Goal: Task Accomplishment & Management: Use online tool/utility

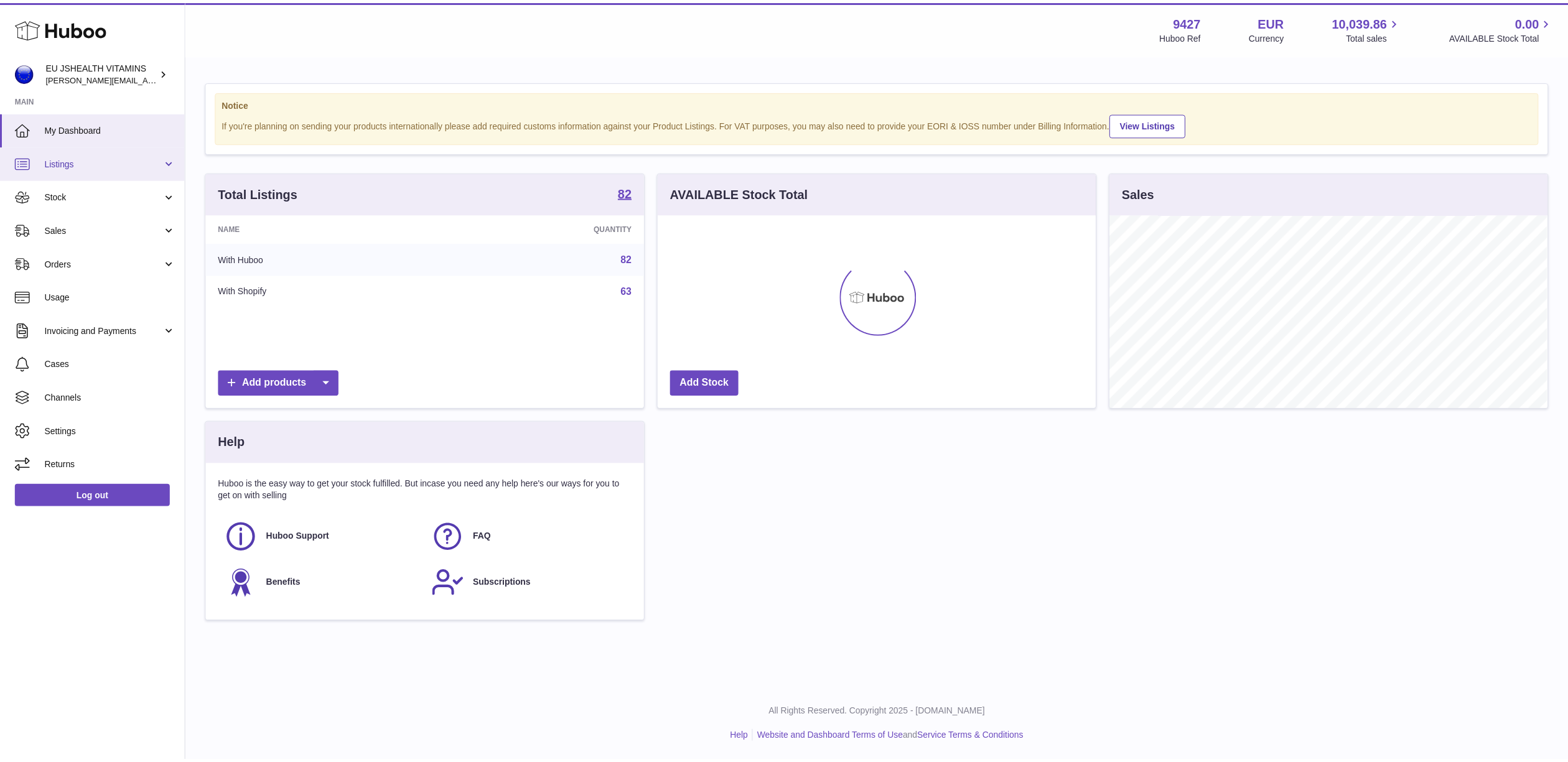
scroll to position [194, 441]
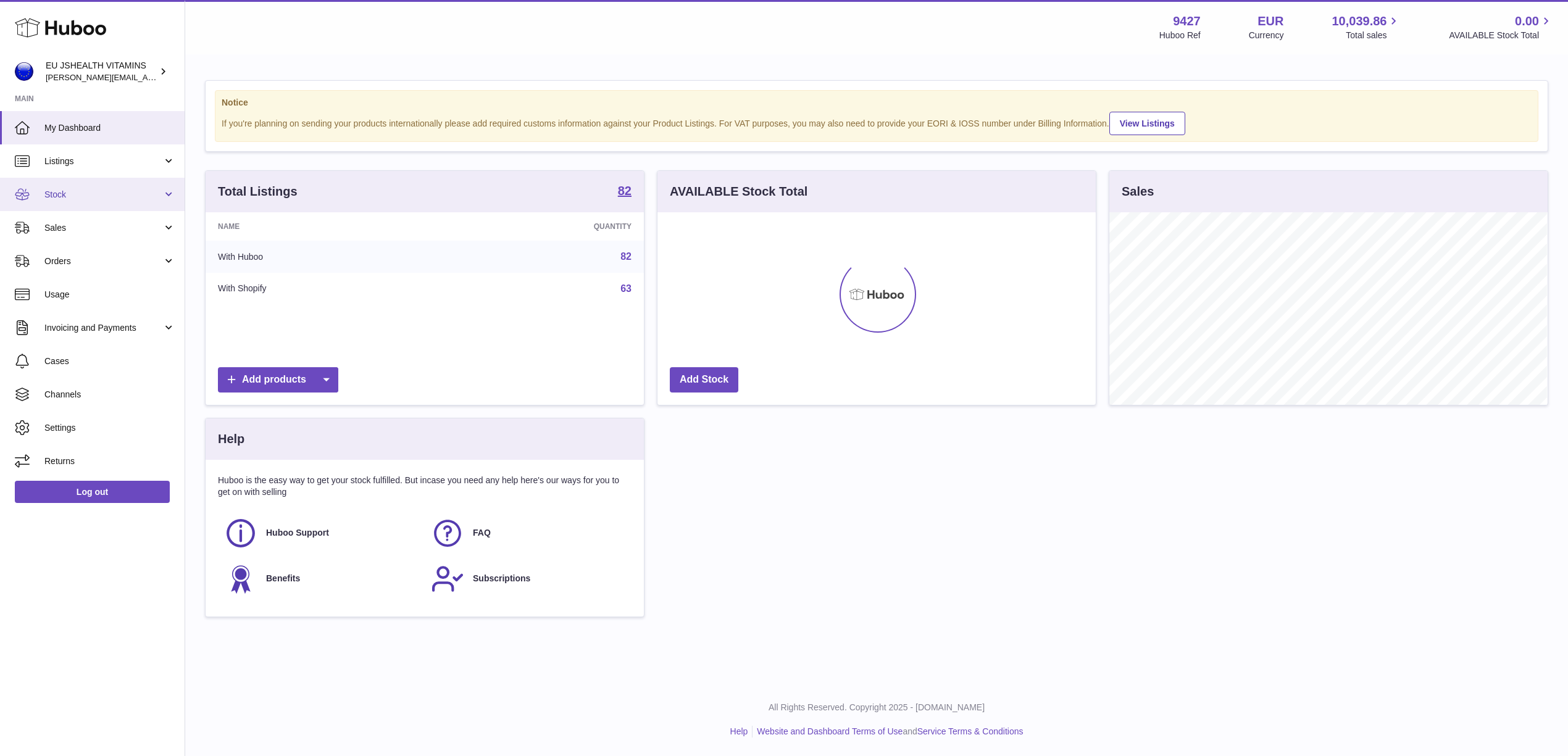
click at [99, 191] on span "Stock" at bounding box center [103, 194] width 118 height 12
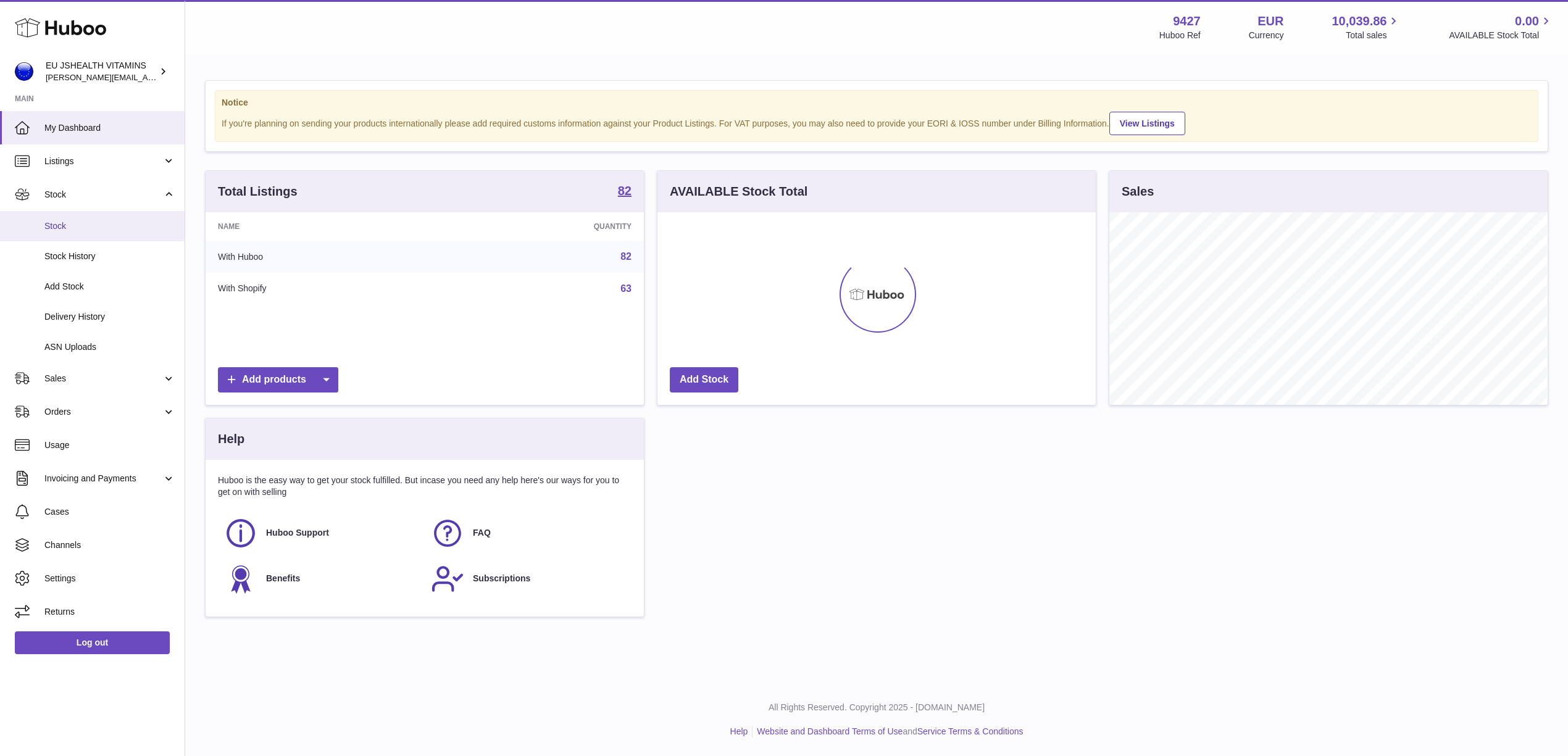
click at [113, 237] on link "Stock" at bounding box center [92, 226] width 185 height 31
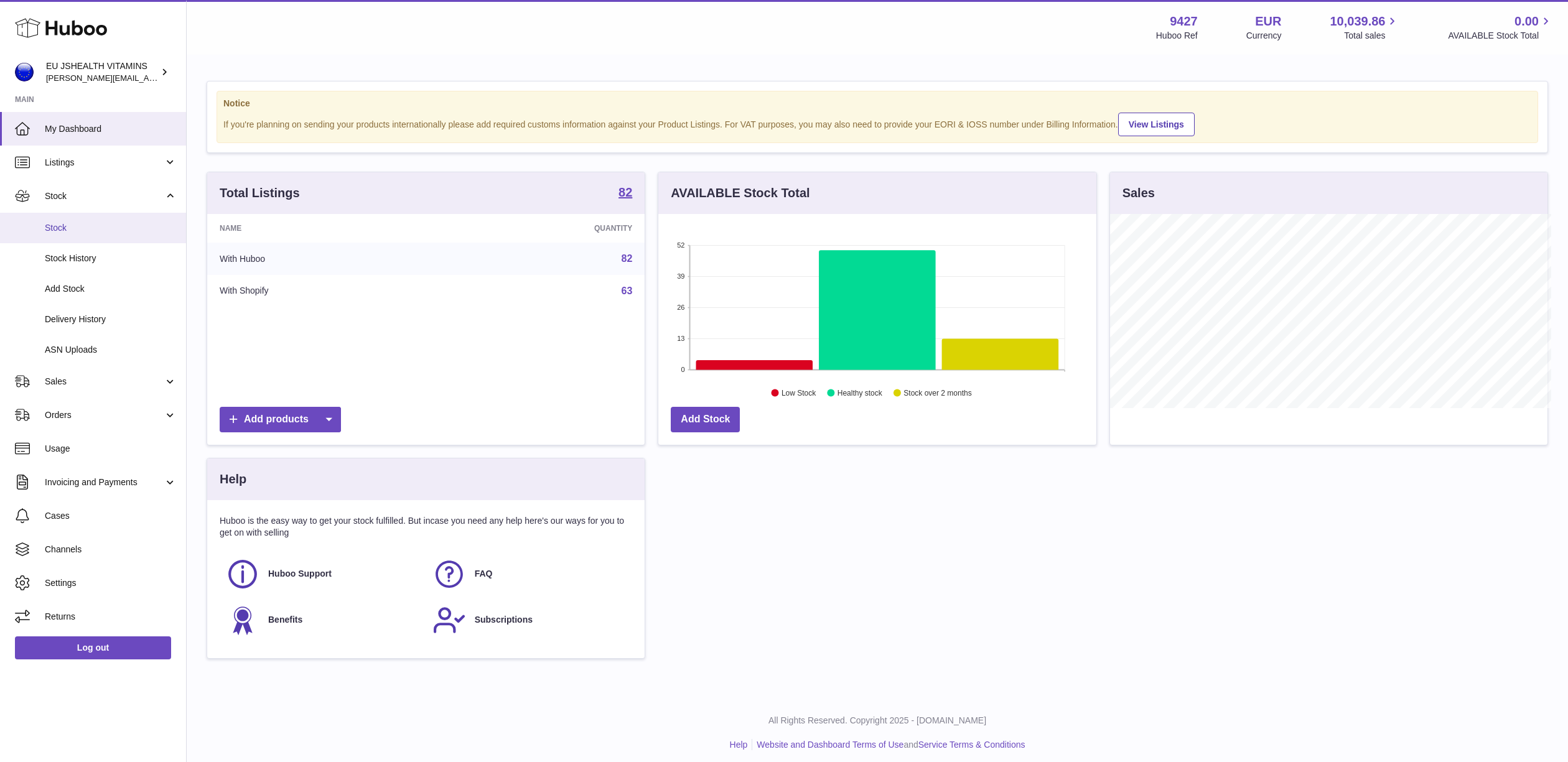
scroll to position [621797, 621914]
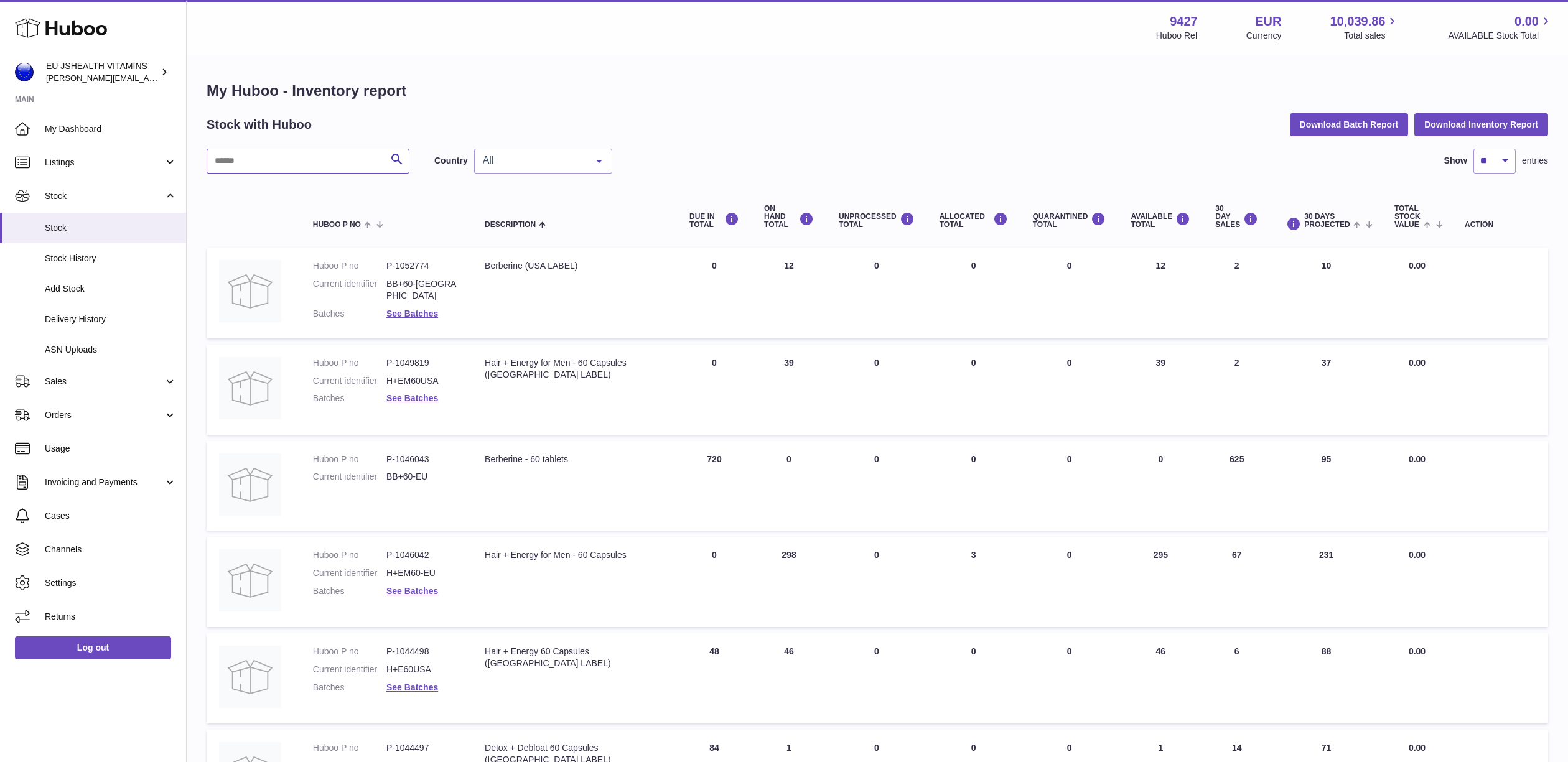
click at [276, 155] on input "text" at bounding box center [308, 161] width 203 height 25
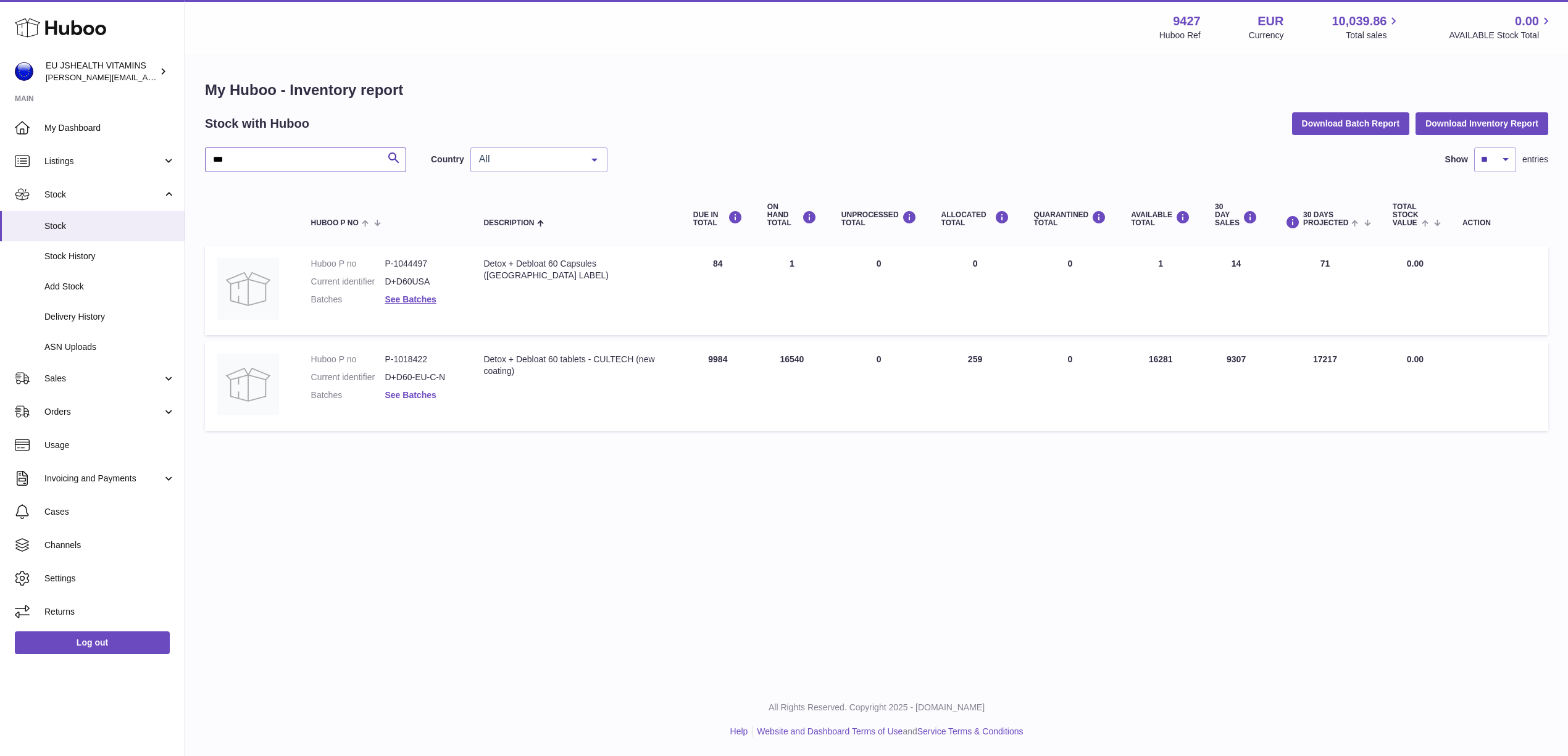
type input "***"
click at [413, 391] on link "See Batches" at bounding box center [410, 395] width 51 height 10
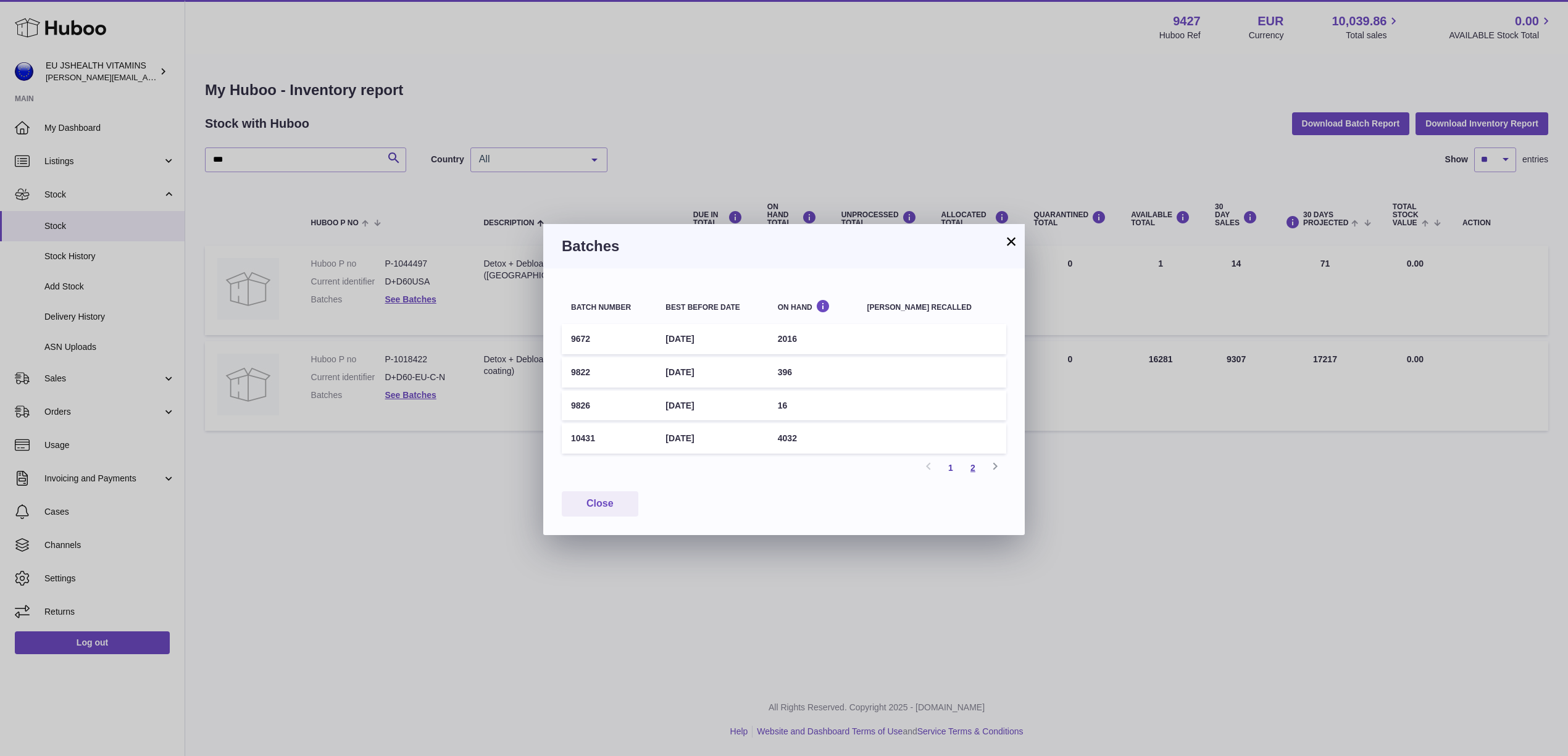
click at [971, 461] on link "2" at bounding box center [973, 468] width 22 height 22
drag, startPoint x: 1195, startPoint y: 544, endPoint x: 1187, endPoint y: 537, distance: 10.6
click at [1195, 544] on div "× Batches Batch number Best before date On Hand [PERSON_NAME] recalled 10432 [D…" at bounding box center [784, 378] width 1568 height 756
